Goal: Task Accomplishment & Management: Manage account settings

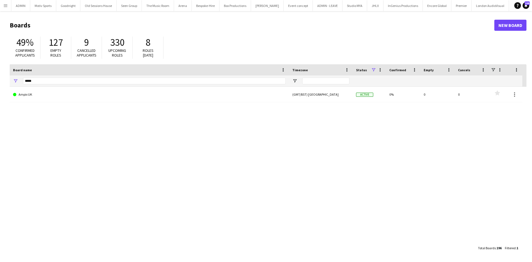
click at [6, 6] on app-icon "Menu" at bounding box center [5, 5] width 4 height 4
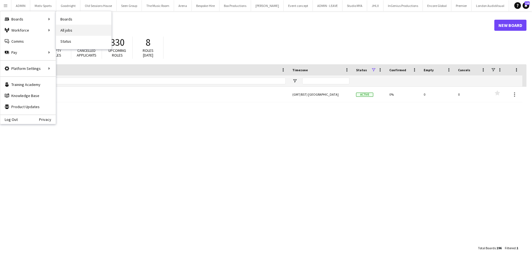
click at [76, 29] on link "All jobs" at bounding box center [83, 30] width 55 height 11
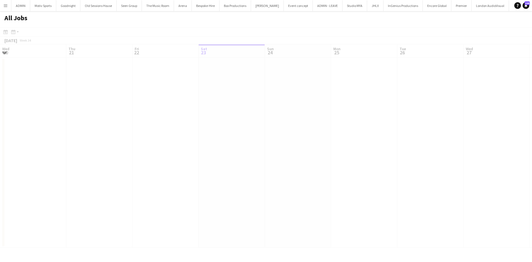
scroll to position [0, 132]
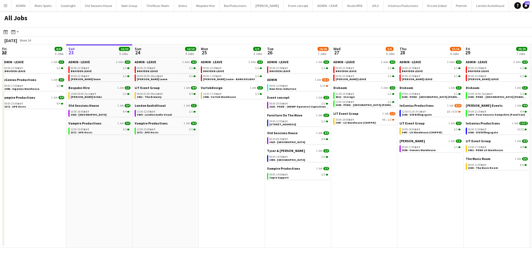
click at [436, 23] on div "All Jobs" at bounding box center [266, 19] width 532 height 16
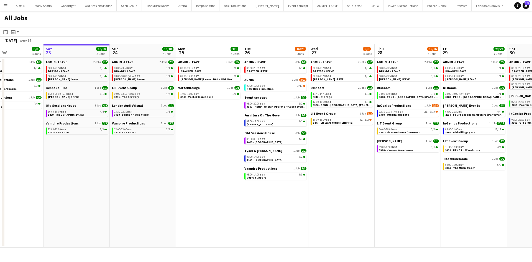
drag, startPoint x: 385, startPoint y: 200, endPoint x: 233, endPoint y: 203, distance: 152.1
click at [233, 203] on app-calendar-viewport "Wed 20 8/10 5 Jobs Thu 21 7/8 6 Jobs Fri 22 8/8 3 Jobs Sat 23 10/10 5 Jobs Sun …" at bounding box center [266, 145] width 532 height 203
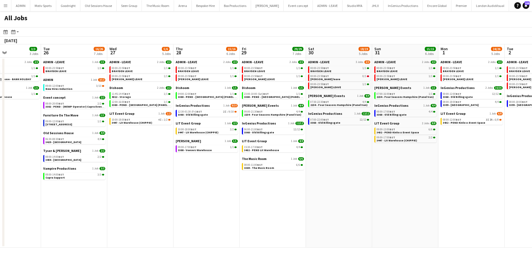
click at [284, 210] on app-all-jobs "All Jobs Date picker AUG 2025 AUG 2025 Monday M Tuesday T Wednesday W Thursday …" at bounding box center [266, 129] width 532 height 236
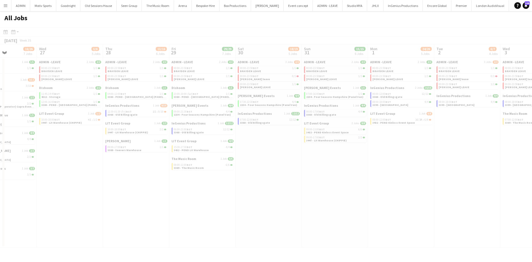
drag, startPoint x: 499, startPoint y: 209, endPoint x: 350, endPoint y: 209, distance: 149.0
click at [350, 209] on div at bounding box center [266, 145] width 532 height 236
drag, startPoint x: 471, startPoint y: 204, endPoint x: 410, endPoint y: 204, distance: 60.9
click at [410, 204] on div at bounding box center [266, 145] width 532 height 236
drag, startPoint x: 353, startPoint y: 206, endPoint x: 296, endPoint y: 208, distance: 56.8
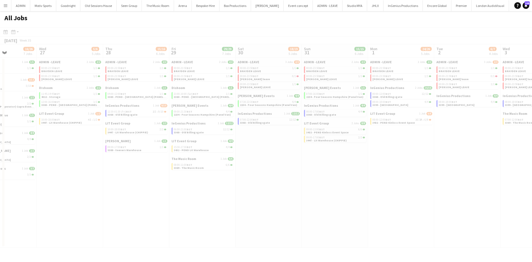
click at [286, 208] on div at bounding box center [266, 145] width 532 height 236
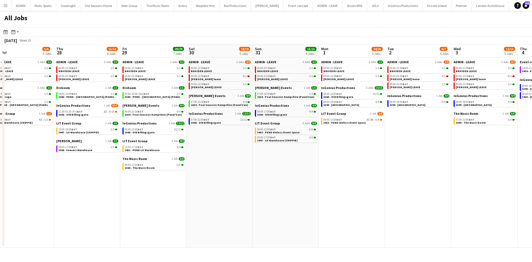
drag, startPoint x: 422, startPoint y: 193, endPoint x: 210, endPoint y: 207, distance: 213.2
click at [173, 206] on app-calendar-viewport "Sun 24 10/10 5 Jobs Mon 25 3/3 3 Jobs Tue 26 16/26 7 Jobs Wed 27 5/6 5 Jobs Thu…" at bounding box center [266, 145] width 532 height 203
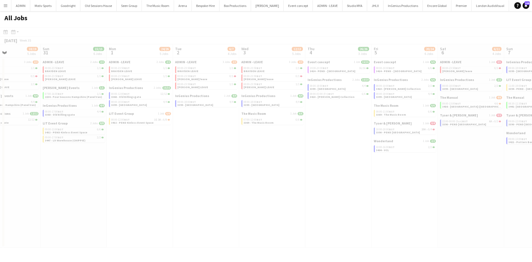
drag, startPoint x: 387, startPoint y: 201, endPoint x: 270, endPoint y: 209, distance: 117.5
click at [245, 212] on app-all-jobs "All Jobs Date picker AUG 2025 AUG 2025 Monday M Tuesday T Wednesday W Thursday …" at bounding box center [266, 129] width 532 height 236
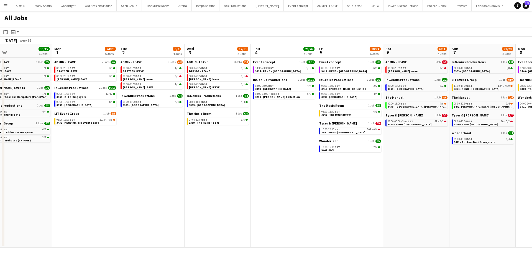
drag, startPoint x: 293, startPoint y: 208, endPoint x: 133, endPoint y: 219, distance: 160.5
click at [133, 219] on app-calendar-viewport "Thu 28 15/16 6 Jobs Fri 29 29/29 7 Jobs Sat 30 18/19 5 Jobs Sun 31 15/15 6 Jobs…" at bounding box center [266, 145] width 532 height 203
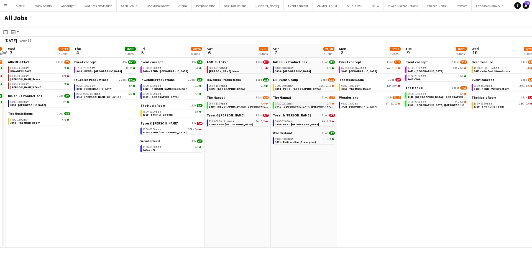
click at [298, 106] on span "3441- [GEOGRAPHIC_DATA] ([GEOGRAPHIC_DATA] CAR)" at bounding box center [311, 107] width 72 height 4
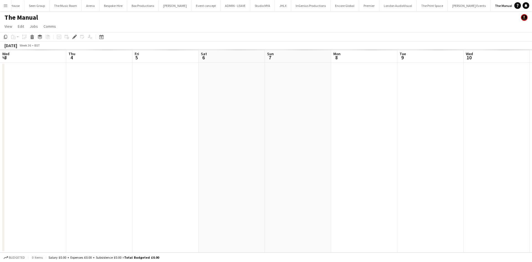
scroll to position [0, 191]
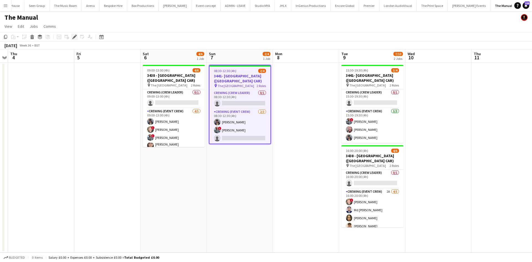
click at [76, 37] on icon "Edit" at bounding box center [74, 37] width 4 height 4
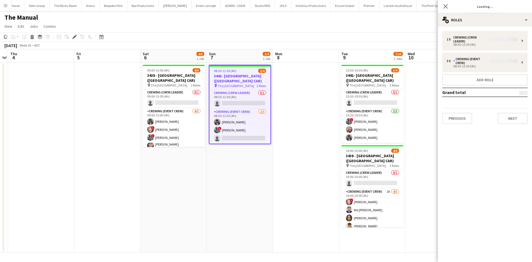
type input "*******"
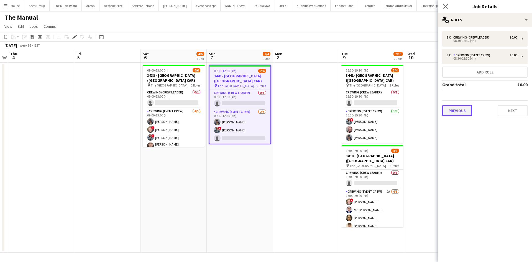
click at [466, 113] on button "Previous" at bounding box center [457, 110] width 30 height 11
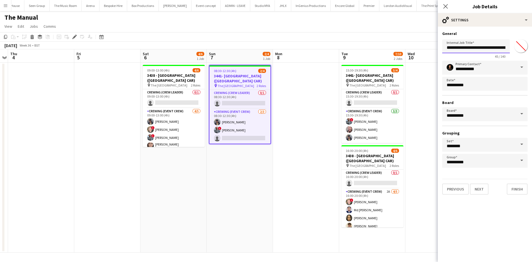
click at [465, 50] on input "**********" at bounding box center [476, 46] width 68 height 14
type input "**********"
click at [515, 191] on button "Finish" at bounding box center [517, 188] width 21 height 11
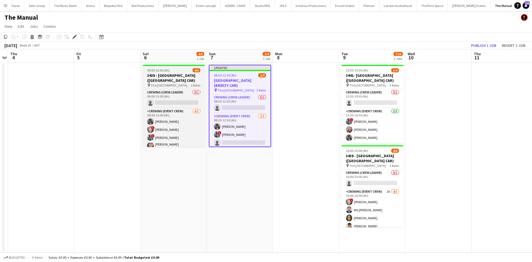
click at [178, 76] on h3 "3438 - [GEOGRAPHIC_DATA] ([GEOGRAPHIC_DATA] CAR)" at bounding box center [174, 78] width 62 height 10
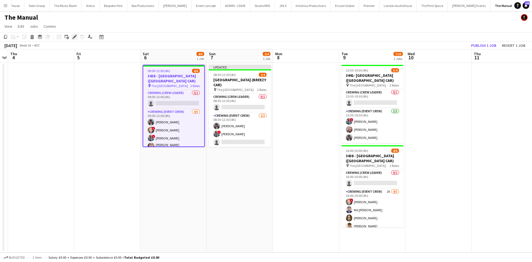
click at [75, 37] on icon at bounding box center [74, 36] width 3 height 3
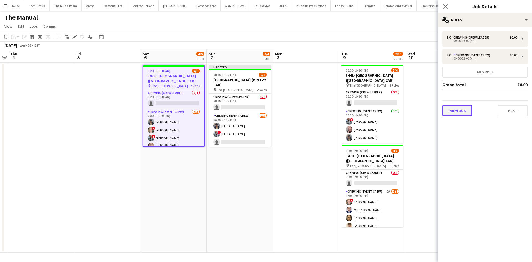
click at [460, 109] on button "Previous" at bounding box center [457, 110] width 30 height 11
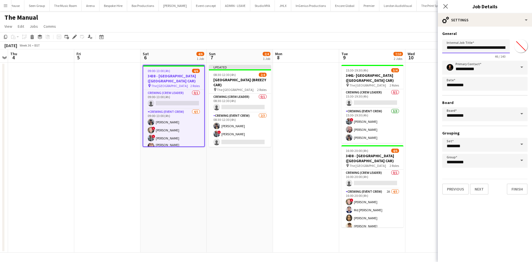
click at [466, 47] on input "**********" at bounding box center [476, 46] width 68 height 14
type input "**********"
click at [521, 189] on button "Finish" at bounding box center [517, 188] width 21 height 11
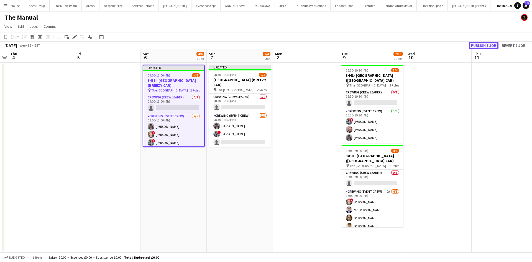
click at [479, 45] on button "Publish 1 job" at bounding box center [484, 45] width 30 height 7
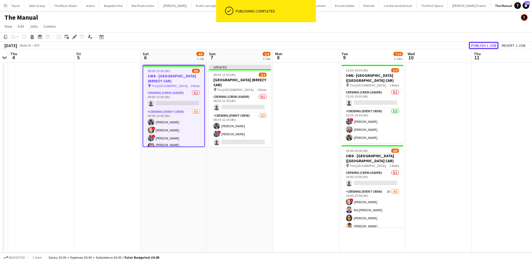
click at [479, 46] on button "Publish 1 job" at bounding box center [484, 45] width 30 height 7
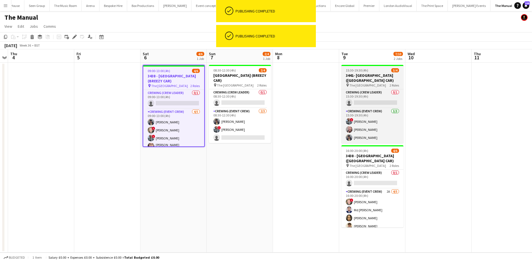
click at [350, 73] on h3 "3441- [GEOGRAPHIC_DATA] ([GEOGRAPHIC_DATA] CAR)" at bounding box center [372, 78] width 62 height 10
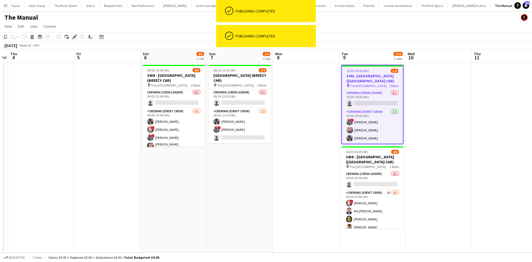
click at [75, 37] on icon "Edit" at bounding box center [74, 37] width 4 height 4
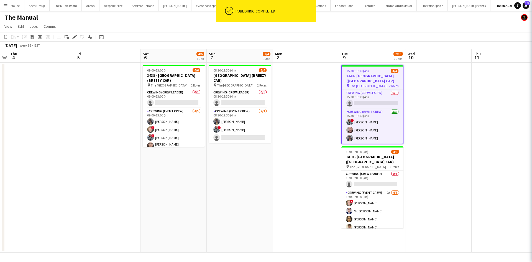
type input "*******"
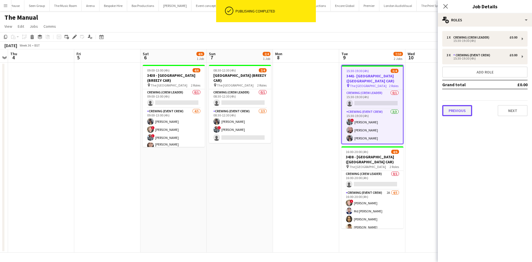
click at [461, 109] on button "Previous" at bounding box center [457, 110] width 30 height 11
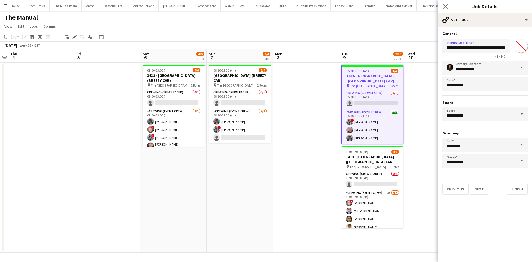
click at [465, 48] on input "**********" at bounding box center [476, 46] width 68 height 14
type input "**********"
click at [521, 189] on button "Finish" at bounding box center [517, 188] width 21 height 11
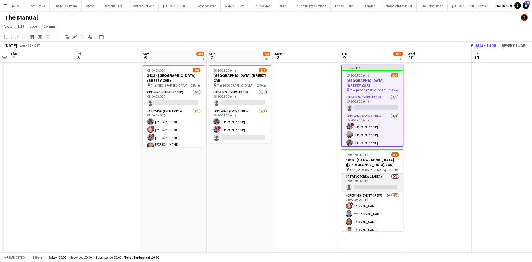
click at [360, 174] on app-card-role "Crewing (Crew Leader) 0/1 16:00-20:00 (4h) single-neutral-actions" at bounding box center [372, 182] width 62 height 19
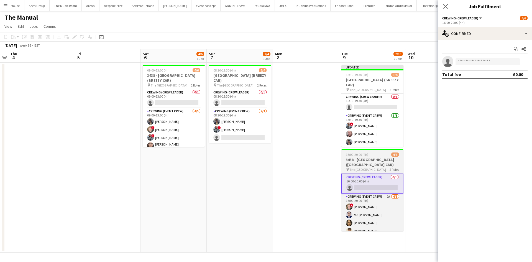
click at [367, 155] on span "16:00-20:00 (4h)" at bounding box center [357, 154] width 22 height 4
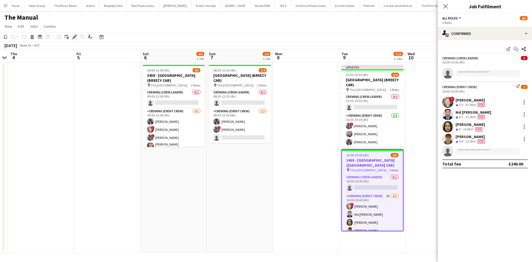
click at [74, 35] on icon "Edit" at bounding box center [74, 37] width 4 height 4
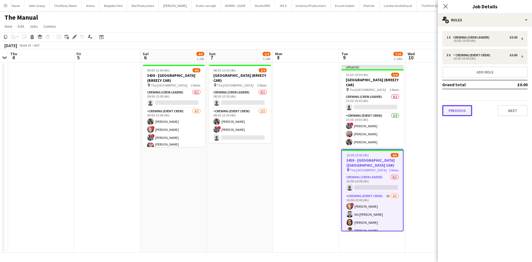
click at [456, 112] on button "Previous" at bounding box center [457, 110] width 30 height 11
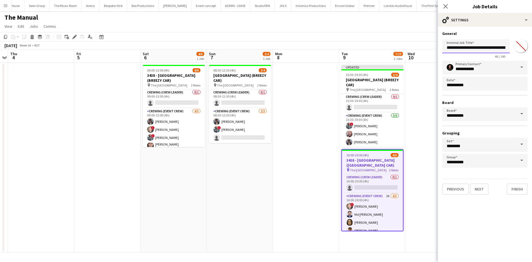
click at [467, 50] on input "**********" at bounding box center [476, 46] width 68 height 14
type input "**********"
click at [516, 189] on button "Finish" at bounding box center [517, 188] width 21 height 11
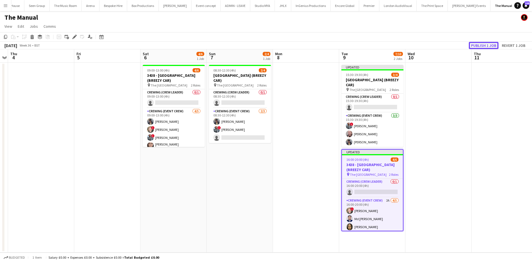
click at [479, 47] on button "Publish 1 job" at bounding box center [484, 45] width 30 height 7
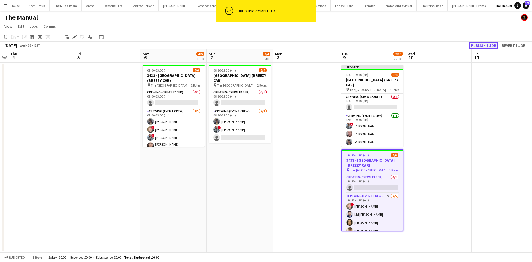
click at [479, 47] on button "Publish 1 job" at bounding box center [484, 45] width 30 height 7
